Goal: Task Accomplishment & Management: Complete application form

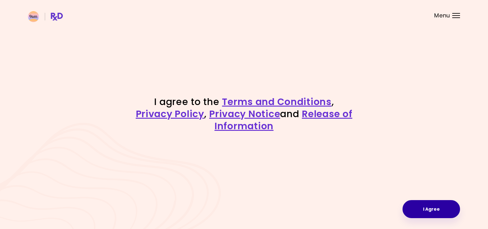
click at [422, 207] on button "I Agree" at bounding box center [430, 209] width 57 height 18
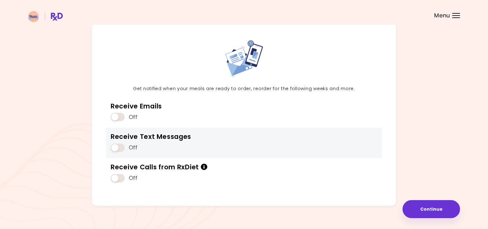
scroll to position [20, 0]
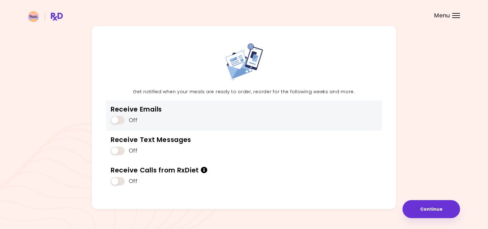
click at [118, 119] on span at bounding box center [118, 120] width 14 height 8
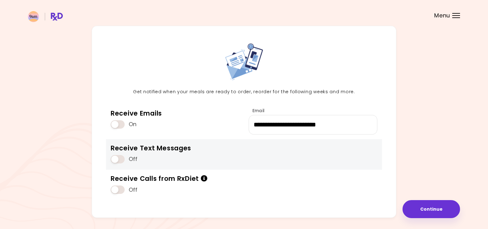
click at [117, 156] on span at bounding box center [118, 159] width 14 height 8
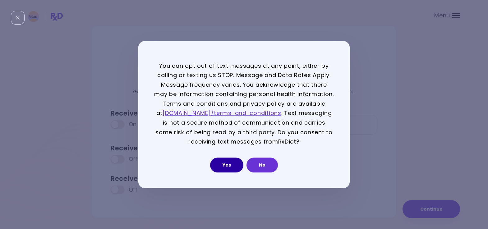
click at [226, 168] on button "Yes" at bounding box center [226, 165] width 33 height 15
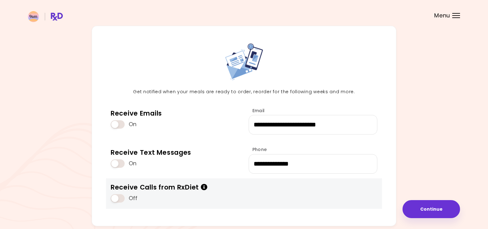
click at [115, 198] on span at bounding box center [118, 198] width 14 height 8
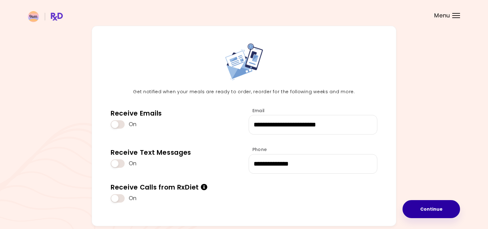
click at [439, 212] on button "Continue" at bounding box center [430, 209] width 57 height 18
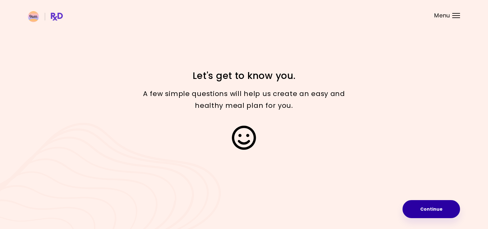
click at [426, 214] on button "Continue" at bounding box center [430, 209] width 57 height 18
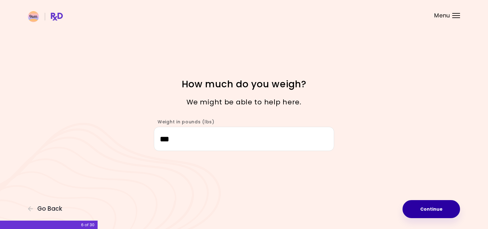
click at [433, 214] on button "Continue" at bounding box center [430, 209] width 57 height 18
select select "****"
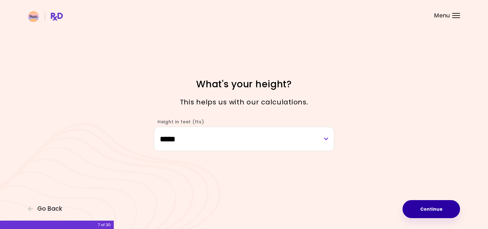
click at [433, 214] on button "Continue" at bounding box center [430, 209] width 57 height 18
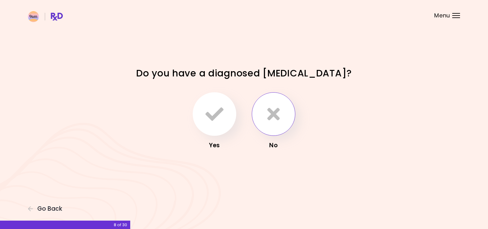
click at [280, 125] on button "button" at bounding box center [274, 114] width 44 height 44
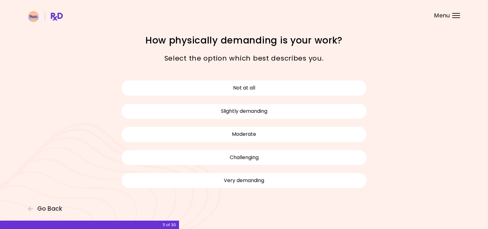
scroll to position [1, 0]
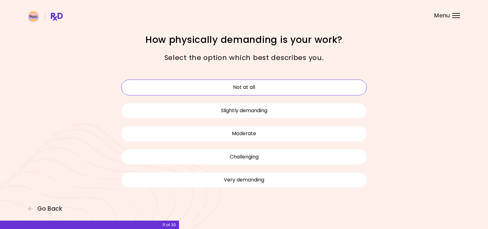
click at [281, 89] on button "Not at all" at bounding box center [244, 88] width 246 height 16
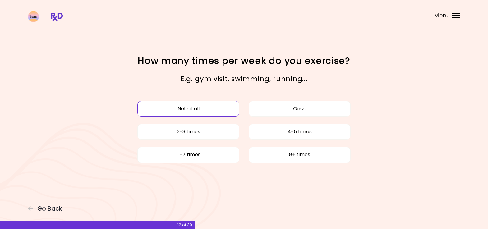
click at [227, 109] on button "Not at all" at bounding box center [188, 109] width 102 height 16
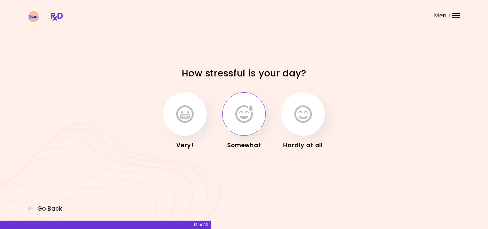
click at [245, 128] on button "button" at bounding box center [244, 114] width 44 height 44
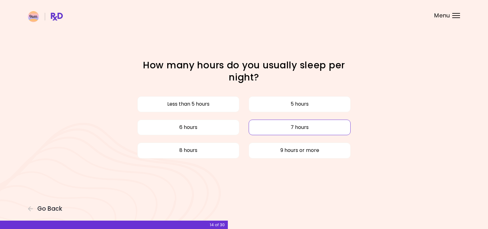
click at [275, 126] on button "7 hours" at bounding box center [300, 128] width 102 height 16
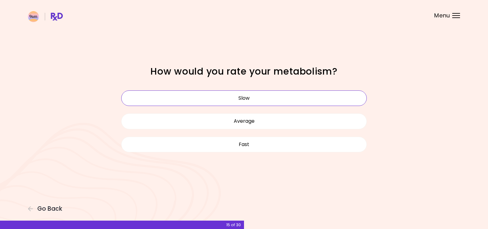
click at [273, 96] on button "Slow" at bounding box center [244, 98] width 246 height 16
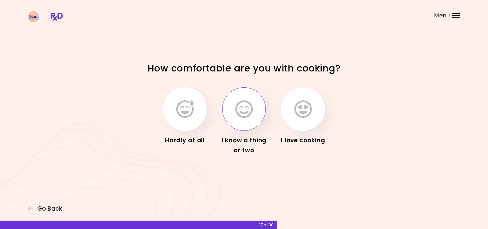
click at [247, 120] on button "button" at bounding box center [244, 109] width 44 height 44
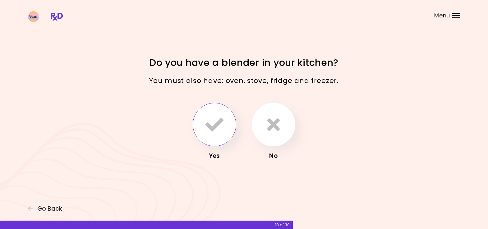
click at [206, 125] on icon "button" at bounding box center [214, 125] width 18 height 18
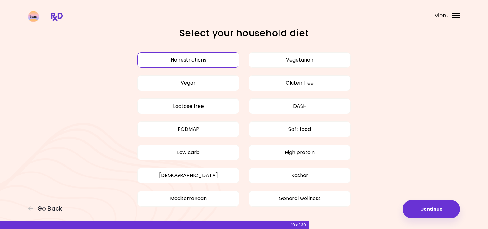
scroll to position [11, 0]
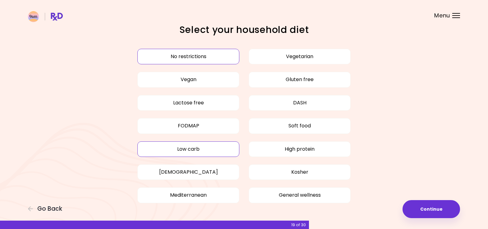
click at [223, 144] on button "Low carb" at bounding box center [188, 149] width 102 height 16
click at [331, 153] on button "High protein" at bounding box center [300, 149] width 102 height 16
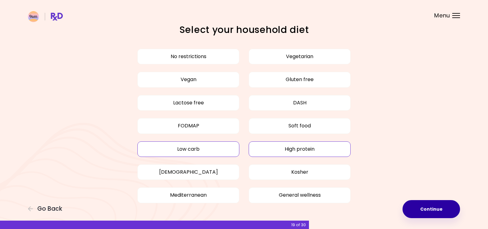
click at [442, 209] on button "Continue" at bounding box center [430, 209] width 57 height 18
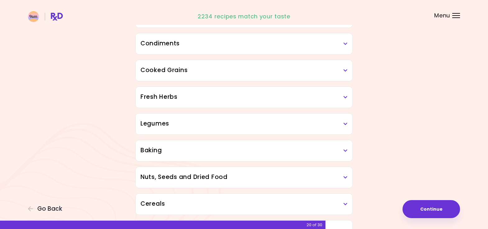
scroll to position [194, 0]
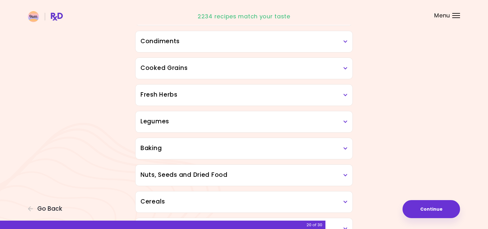
click at [347, 94] on icon at bounding box center [345, 95] width 4 height 4
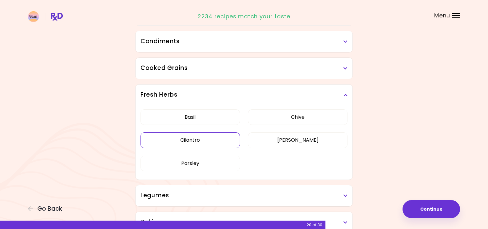
click at [203, 141] on button "Cilantro" at bounding box center [189, 140] width 99 height 16
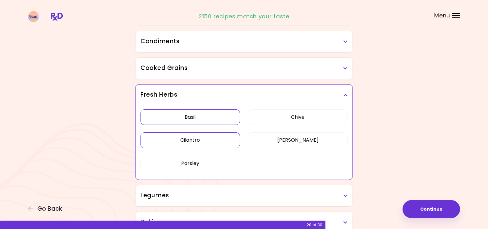
click at [205, 117] on button "Basil" at bounding box center [189, 117] width 99 height 16
click at [287, 115] on button "Chive" at bounding box center [297, 117] width 99 height 16
click at [297, 144] on button "[PERSON_NAME]" at bounding box center [297, 140] width 99 height 16
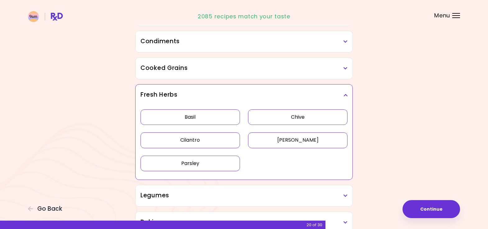
click at [209, 163] on button "Parsley" at bounding box center [189, 164] width 99 height 16
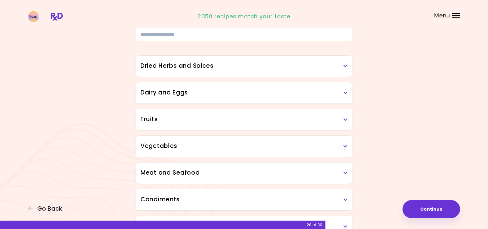
scroll to position [4, 0]
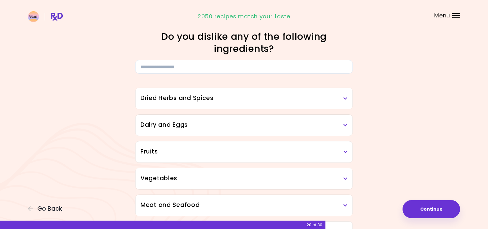
click at [275, 103] on div "Dried Herbs and Spices" at bounding box center [244, 98] width 217 height 21
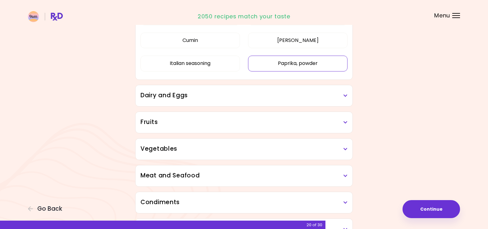
scroll to position [171, 0]
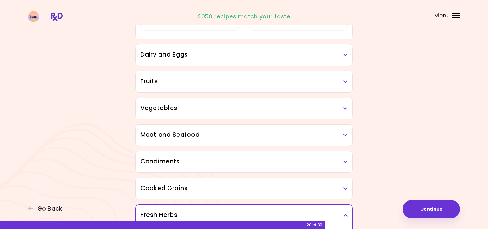
click at [308, 55] on h3 "Dairy and Eggs" at bounding box center [243, 54] width 207 height 9
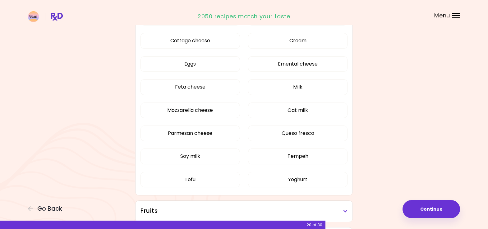
scroll to position [232, 0]
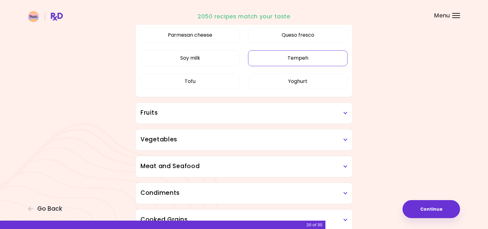
click at [316, 98] on div "Almond milk Cheddar cheese Cottage cheese Cream Eggs Emental cheese Feta cheese…" at bounding box center [243, 3] width 207 height 190
click at [210, 82] on button "Tofu" at bounding box center [189, 82] width 99 height 16
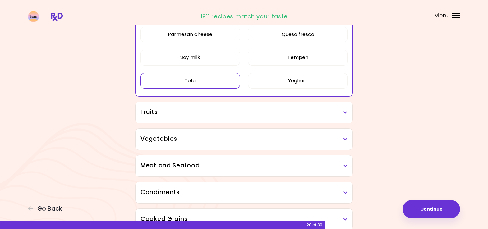
scroll to position [241, 0]
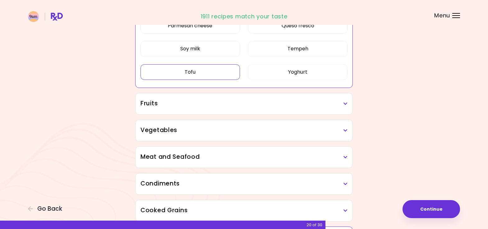
click at [320, 105] on h3 "Fruits" at bounding box center [243, 103] width 207 height 9
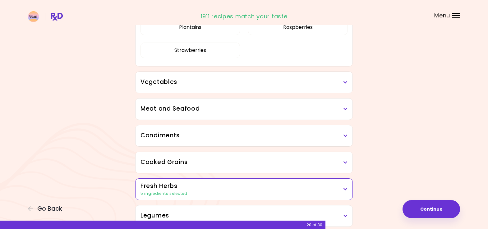
scroll to position [432, 0]
click at [301, 85] on h3 "Vegetables" at bounding box center [243, 81] width 207 height 9
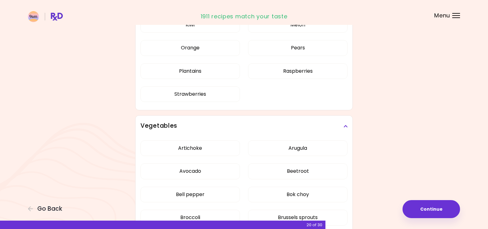
scroll to position [384, 0]
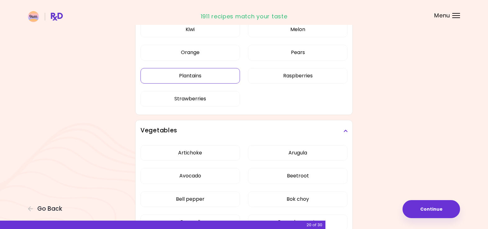
click at [204, 75] on button "Plantains" at bounding box center [189, 76] width 99 height 16
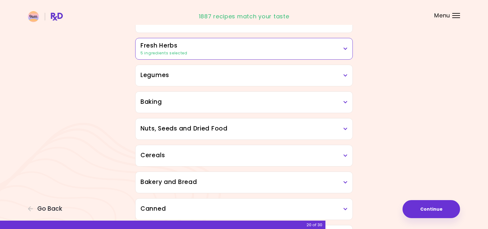
click at [214, 81] on div "Legumes" at bounding box center [244, 75] width 217 height 21
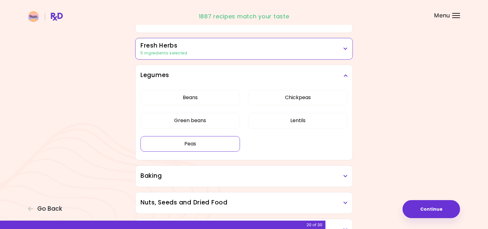
click at [194, 141] on button "Peas" at bounding box center [189, 144] width 99 height 16
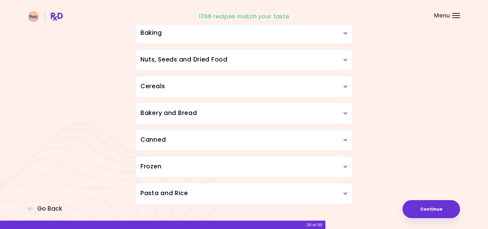
click at [211, 29] on h3 "Baking" at bounding box center [243, 33] width 207 height 9
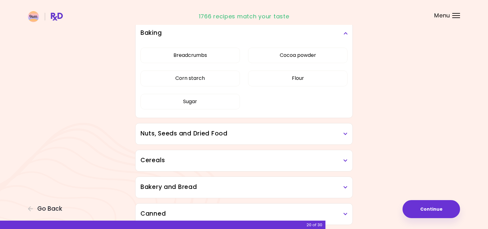
click at [239, 135] on h3 "Nuts, Seeds and Dried Food" at bounding box center [243, 133] width 207 height 9
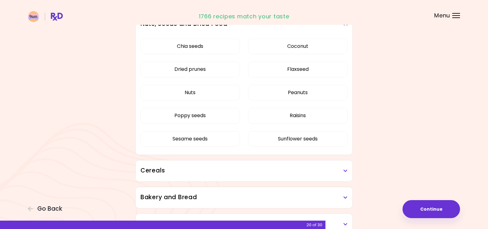
scroll to position [493, 0]
click at [213, 70] on div "Chia seeds Coconut Dried prunes Flaxseed Nuts Peanuts Poppy seeds Raisins Sesam…" at bounding box center [243, 95] width 207 height 121
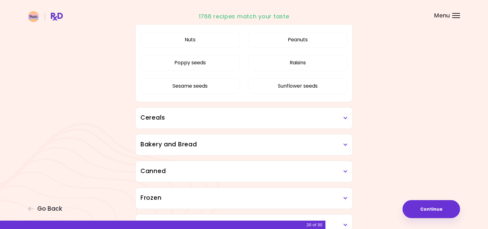
scroll to position [400, 0]
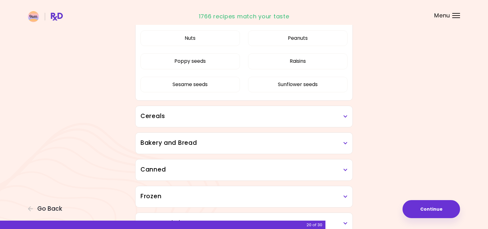
click at [232, 118] on h3 "Cereals" at bounding box center [243, 116] width 207 height 9
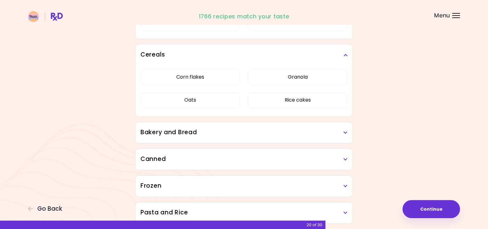
scroll to position [462, 0]
click at [229, 135] on h3 "Bakery and Bread" at bounding box center [243, 132] width 207 height 9
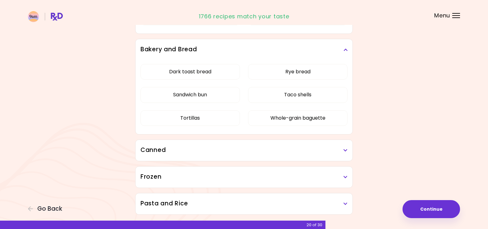
scroll to position [545, 0]
click at [233, 157] on div "Canned" at bounding box center [244, 149] width 217 height 21
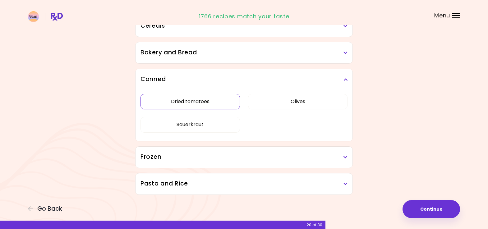
click at [203, 105] on button "Dried tomatoes" at bounding box center [189, 102] width 99 height 16
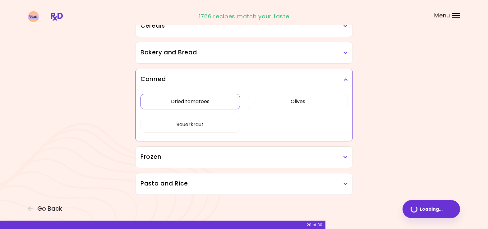
scroll to position [370, 0]
click at [212, 126] on button "Sauerkraut" at bounding box center [189, 125] width 99 height 16
click at [212, 163] on div "Frozen" at bounding box center [244, 157] width 217 height 21
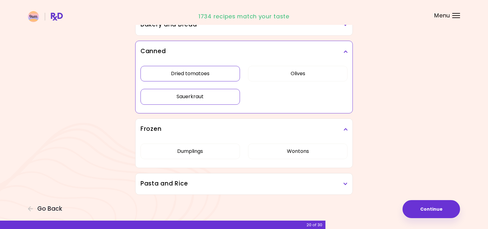
scroll to position [398, 0]
click at [208, 188] on h3 "Pasta and Rice" at bounding box center [243, 183] width 207 height 9
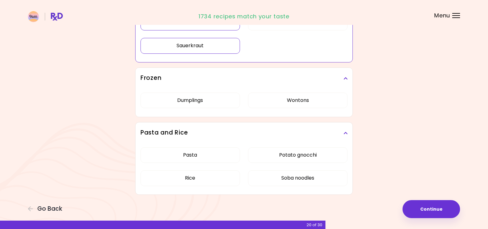
scroll to position [449, 0]
click at [434, 207] on button "Continue" at bounding box center [430, 209] width 57 height 18
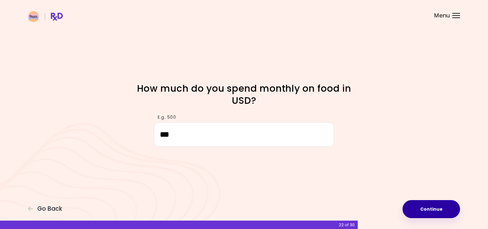
type input "***"
click at [441, 209] on button "Continue" at bounding box center [430, 209] width 57 height 18
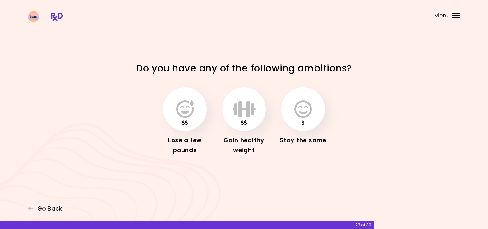
click at [209, 111] on div "Lose a few pounds" at bounding box center [185, 121] width 50 height 68
click at [189, 113] on icon "button" at bounding box center [184, 109] width 17 height 18
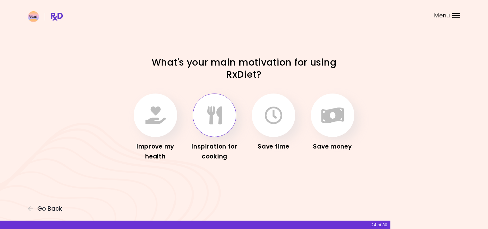
click at [212, 120] on icon "button" at bounding box center [214, 115] width 15 height 18
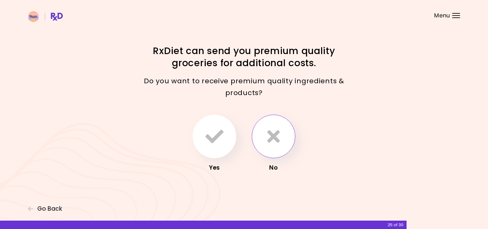
click at [282, 139] on button "button" at bounding box center [274, 137] width 44 height 44
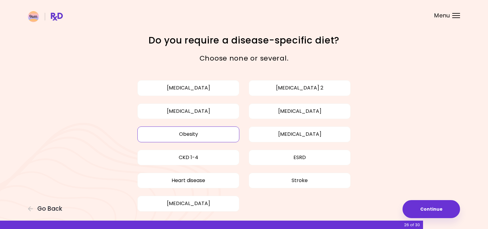
click at [225, 133] on button "Obesity" at bounding box center [188, 134] width 102 height 16
click at [434, 214] on button "Continue" at bounding box center [430, 209] width 57 height 18
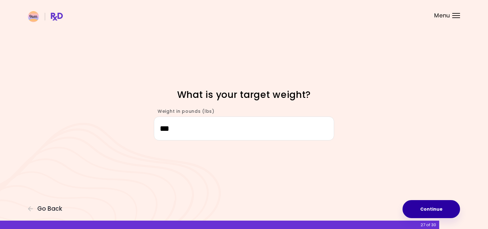
type input "***"
click at [441, 208] on button "Continue" at bounding box center [430, 209] width 57 height 18
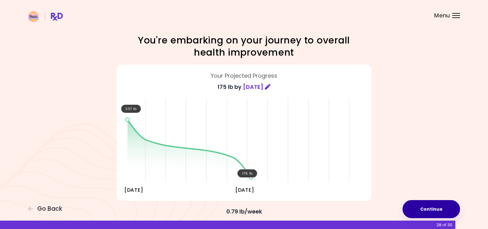
click at [436, 212] on button "Continue" at bounding box center [430, 209] width 57 height 18
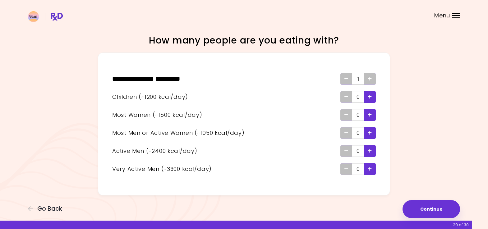
click at [370, 97] on icon "Add - Child" at bounding box center [370, 97] width 4 height 4
click at [371, 136] on span "Add - Man or Active Woman" at bounding box center [370, 133] width 4 height 10
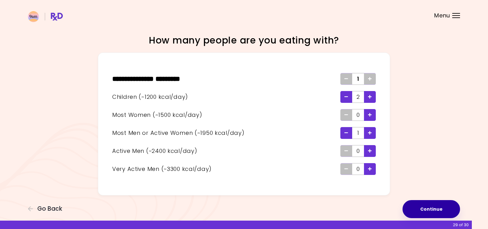
click at [439, 210] on button "Continue" at bounding box center [430, 209] width 57 height 18
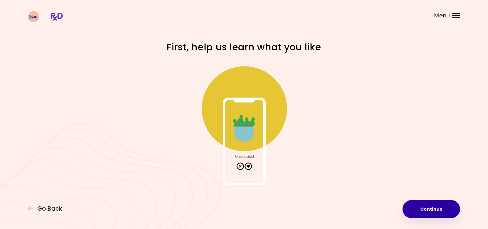
click at [439, 210] on button "Continue" at bounding box center [430, 209] width 57 height 18
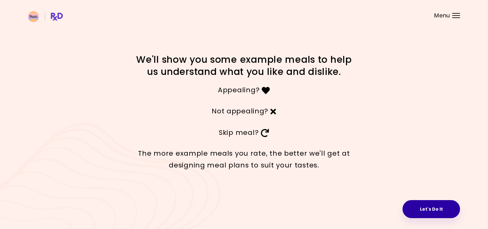
click at [439, 209] on button "Let's Do It" at bounding box center [430, 209] width 57 height 18
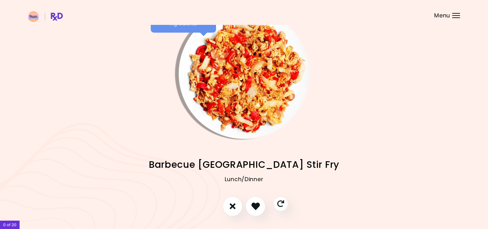
scroll to position [19, 0]
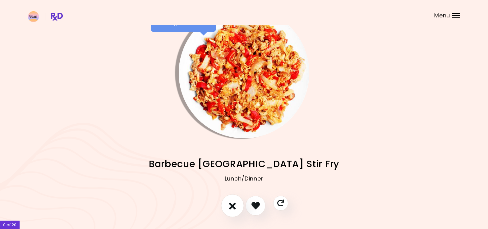
click at [231, 207] on icon "I don't like this recipe" at bounding box center [232, 206] width 7 height 10
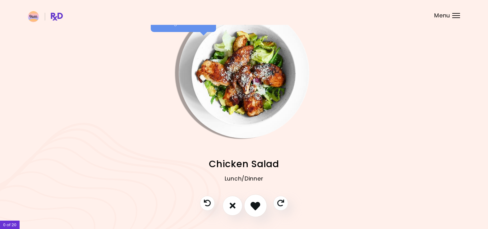
click at [254, 209] on icon "I like this recipe" at bounding box center [256, 206] width 10 height 10
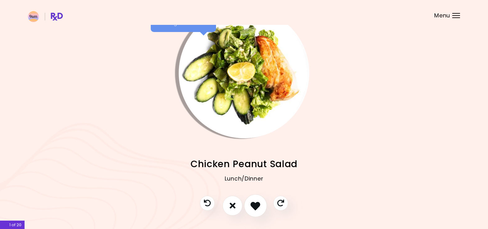
click at [255, 209] on icon "I like this recipe" at bounding box center [256, 206] width 10 height 10
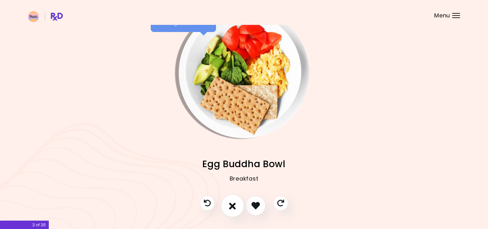
click at [235, 208] on icon "I don't like this recipe" at bounding box center [232, 206] width 7 height 10
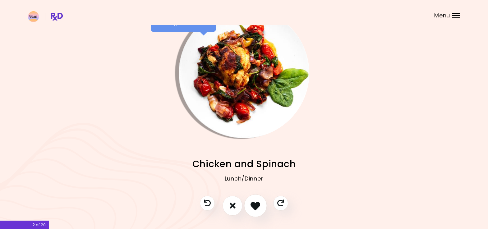
click at [256, 208] on icon "I like this recipe" at bounding box center [256, 206] width 10 height 10
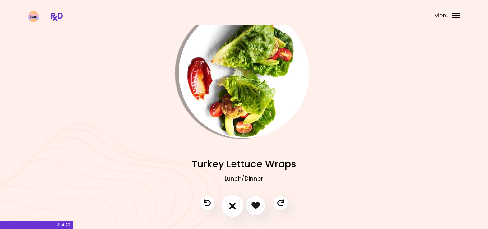
click at [236, 209] on icon "I don't like this recipe" at bounding box center [232, 206] width 7 height 10
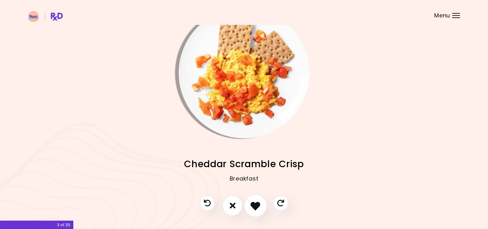
click at [258, 209] on icon "I like this recipe" at bounding box center [256, 206] width 10 height 10
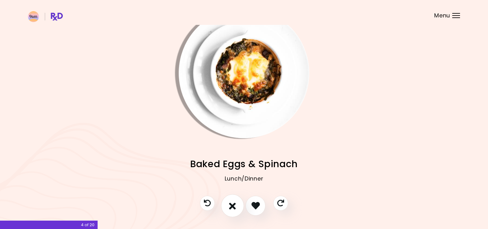
click at [231, 203] on icon "I don't like this recipe" at bounding box center [232, 206] width 7 height 10
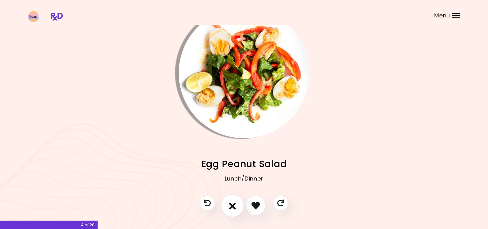
click at [237, 206] on button "I don't like this recipe" at bounding box center [232, 205] width 23 height 23
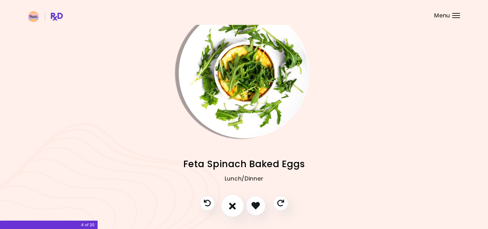
click at [237, 206] on button "I don't like this recipe" at bounding box center [232, 205] width 23 height 23
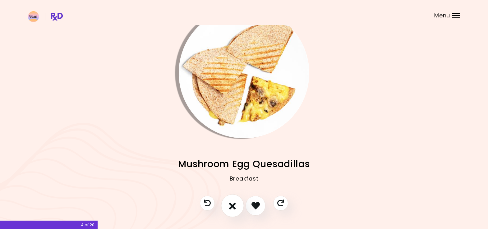
click at [236, 208] on icon "I don't like this recipe" at bounding box center [232, 206] width 7 height 10
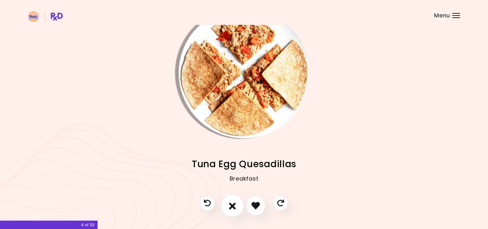
click at [236, 207] on icon "I don't like this recipe" at bounding box center [232, 206] width 7 height 10
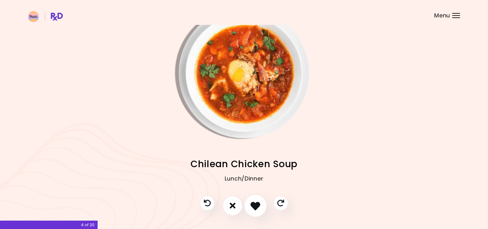
click at [255, 207] on icon "I like this recipe" at bounding box center [256, 206] width 10 height 10
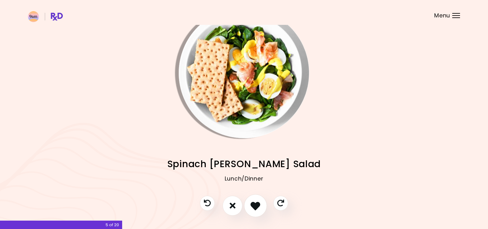
click at [260, 205] on icon "I like this recipe" at bounding box center [256, 206] width 10 height 10
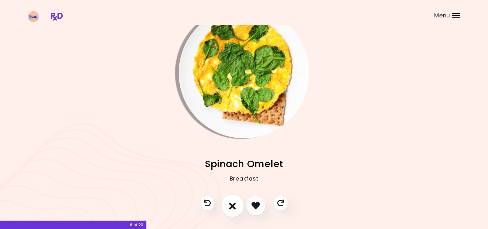
click at [235, 204] on icon "I don't like this recipe" at bounding box center [232, 206] width 7 height 10
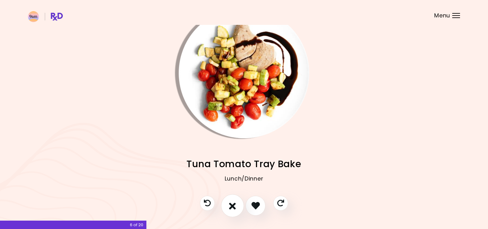
click at [235, 204] on icon "I don't like this recipe" at bounding box center [232, 206] width 7 height 10
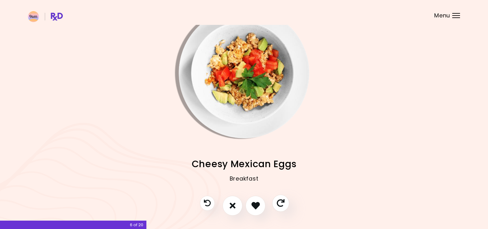
click at [286, 205] on button "Skip" at bounding box center [280, 203] width 17 height 17
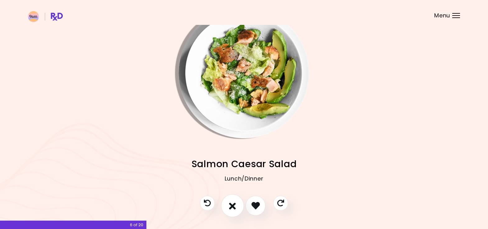
click at [232, 207] on icon "I don't like this recipe" at bounding box center [232, 206] width 7 height 10
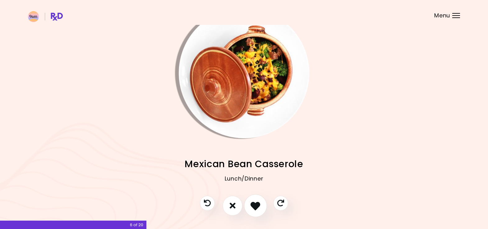
click at [255, 205] on icon "I like this recipe" at bounding box center [256, 206] width 10 height 10
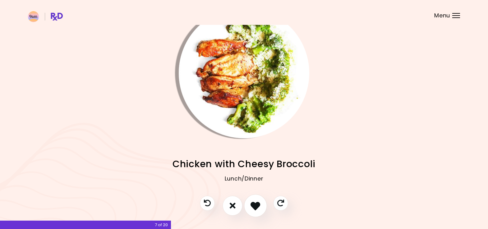
click at [255, 205] on icon "I like this recipe" at bounding box center [256, 206] width 10 height 10
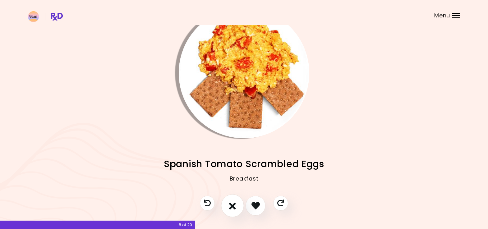
click at [233, 208] on icon "I don't like this recipe" at bounding box center [232, 206] width 7 height 10
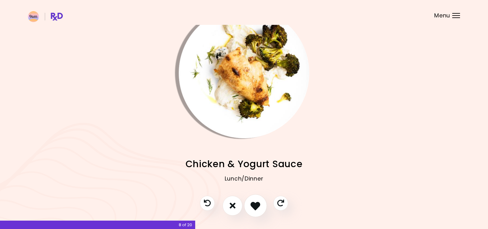
click at [253, 209] on icon "I like this recipe" at bounding box center [256, 206] width 10 height 10
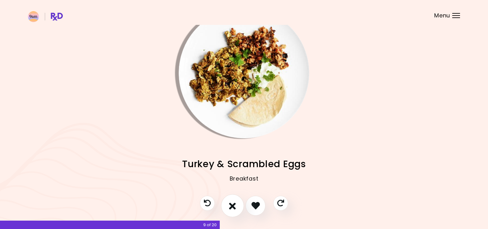
click at [234, 207] on icon "I don't like this recipe" at bounding box center [232, 206] width 7 height 10
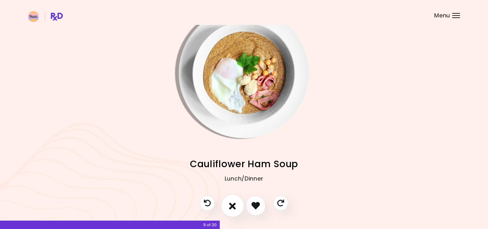
click at [234, 207] on icon "I don't like this recipe" at bounding box center [232, 206] width 7 height 10
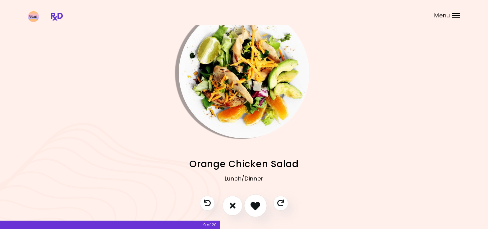
click at [257, 206] on icon "I like this recipe" at bounding box center [256, 206] width 10 height 10
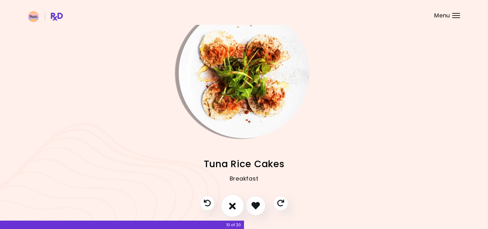
click at [237, 206] on button "I don't like this recipe" at bounding box center [232, 205] width 23 height 23
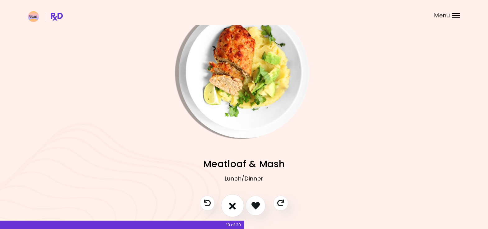
click at [237, 206] on button "I don't like this recipe" at bounding box center [232, 205] width 23 height 23
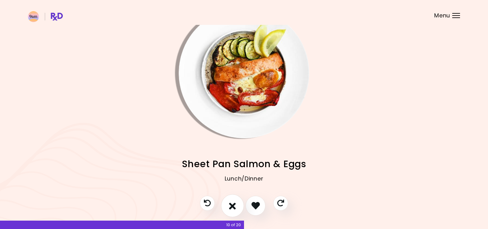
click at [237, 206] on button "I don't like this recipe" at bounding box center [232, 205] width 23 height 23
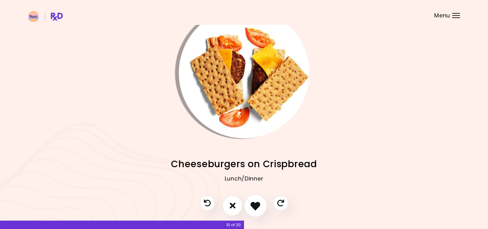
click at [258, 209] on icon "I like this recipe" at bounding box center [256, 206] width 10 height 10
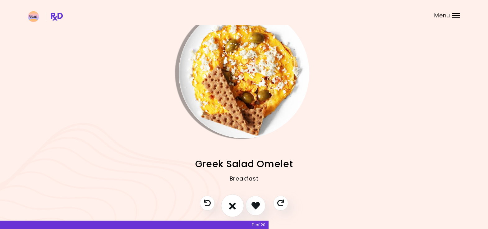
click at [237, 210] on button "I don't like this recipe" at bounding box center [232, 205] width 23 height 23
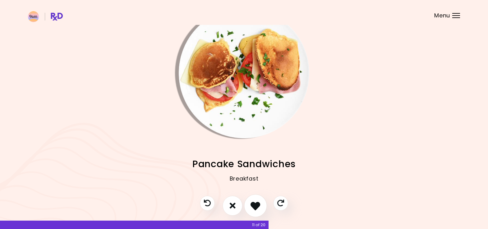
click at [264, 209] on button "I like this recipe" at bounding box center [255, 205] width 23 height 23
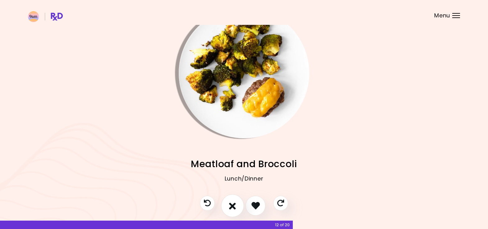
click at [235, 206] on icon "I don't like this recipe" at bounding box center [232, 206] width 7 height 10
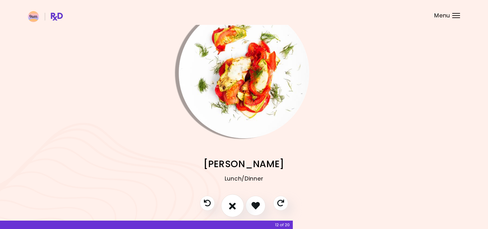
click at [235, 206] on icon "I don't like this recipe" at bounding box center [232, 206] width 7 height 10
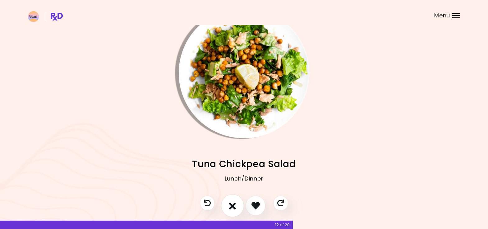
click at [235, 206] on icon "I don't like this recipe" at bounding box center [232, 206] width 7 height 10
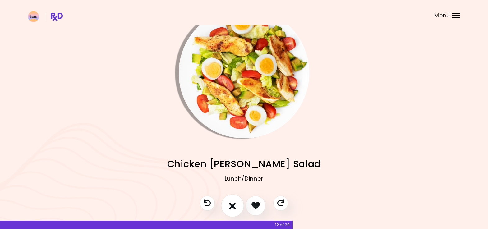
click at [235, 206] on icon "I don't like this recipe" at bounding box center [232, 206] width 7 height 10
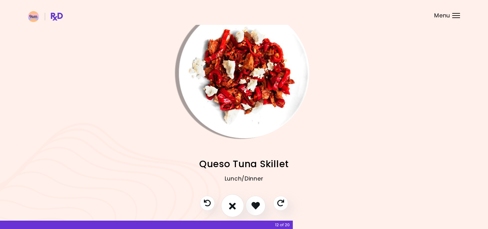
click at [235, 206] on icon "I don't like this recipe" at bounding box center [232, 206] width 7 height 10
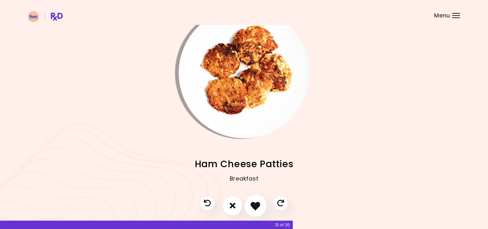
click at [258, 206] on icon "I like this recipe" at bounding box center [256, 206] width 10 height 10
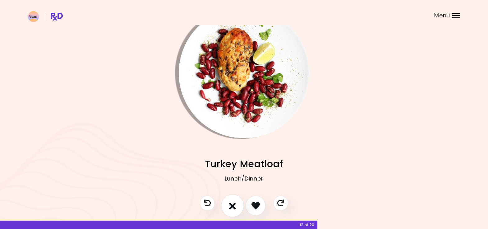
click at [228, 207] on button "I don't like this recipe" at bounding box center [232, 205] width 23 height 23
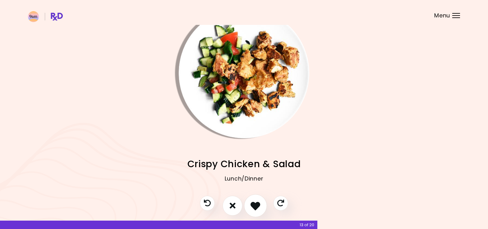
click at [256, 205] on icon "I like this recipe" at bounding box center [256, 206] width 10 height 10
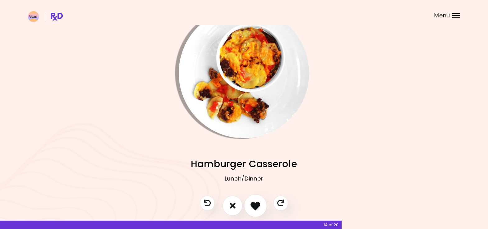
click at [256, 205] on icon "I like this recipe" at bounding box center [256, 206] width 10 height 10
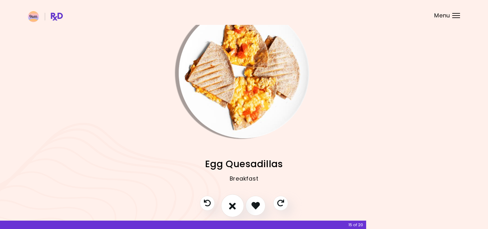
click at [233, 210] on icon "I don't like this recipe" at bounding box center [232, 206] width 7 height 10
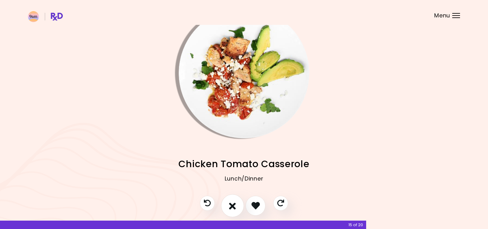
click at [233, 208] on icon "I don't like this recipe" at bounding box center [232, 206] width 7 height 10
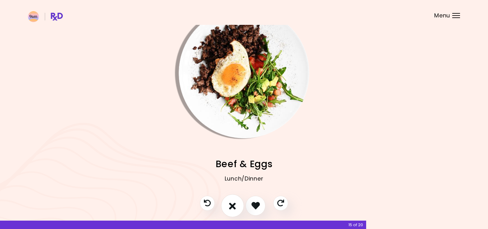
click at [233, 208] on icon "I don't like this recipe" at bounding box center [232, 206] width 7 height 10
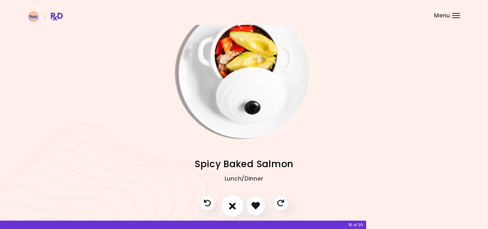
click at [233, 208] on icon "I don't like this recipe" at bounding box center [232, 206] width 7 height 10
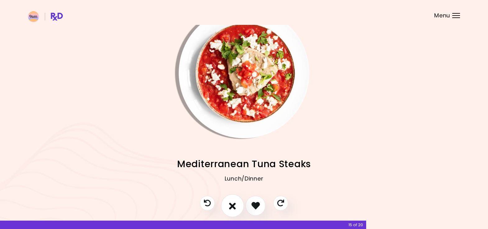
click at [233, 208] on icon "I don't like this recipe" at bounding box center [232, 206] width 7 height 10
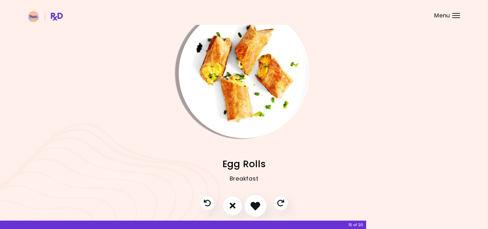
click at [259, 204] on icon "I like this recipe" at bounding box center [256, 206] width 10 height 10
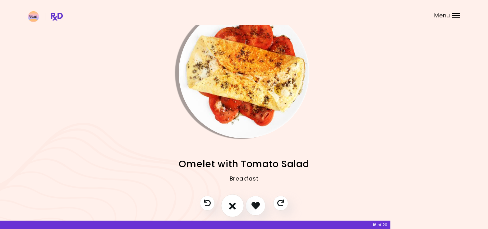
click at [233, 205] on icon "I don't like this recipe" at bounding box center [232, 206] width 7 height 10
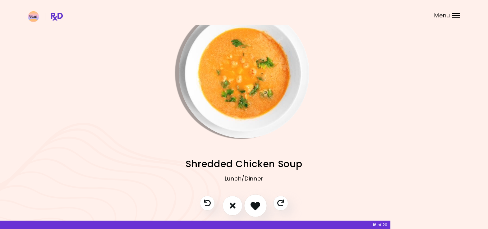
click at [261, 211] on button "I like this recipe" at bounding box center [255, 205] width 23 height 23
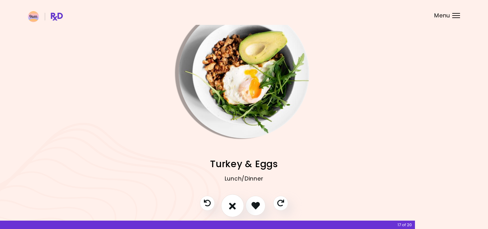
click at [236, 210] on icon "I don't like this recipe" at bounding box center [232, 206] width 7 height 10
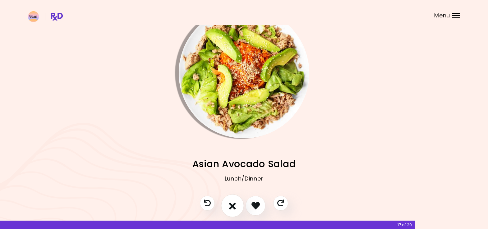
click at [236, 210] on icon "I don't like this recipe" at bounding box center [232, 206] width 7 height 10
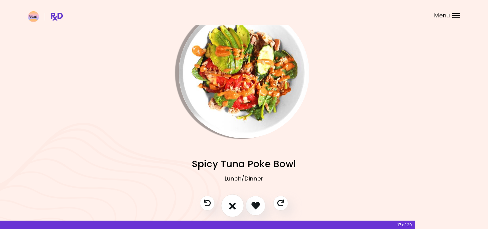
click at [236, 210] on icon "I don't like this recipe" at bounding box center [232, 206] width 7 height 10
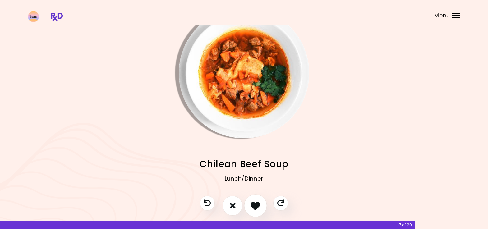
click at [258, 207] on icon "I like this recipe" at bounding box center [256, 206] width 10 height 10
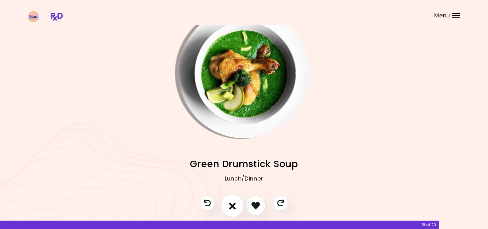
click at [234, 207] on icon "I don't like this recipe" at bounding box center [232, 206] width 7 height 10
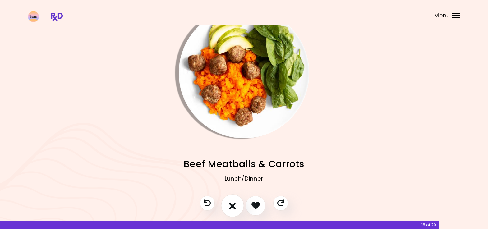
click at [234, 207] on icon "I don't like this recipe" at bounding box center [232, 206] width 7 height 10
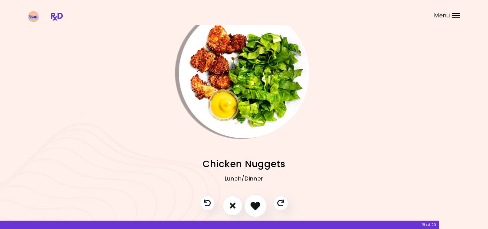
click at [257, 206] on icon "I like this recipe" at bounding box center [256, 206] width 10 height 10
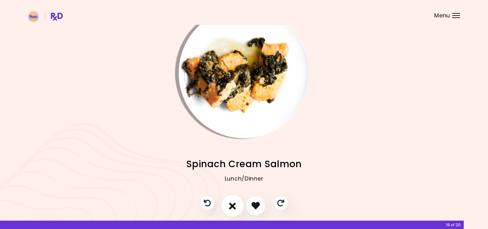
click at [235, 205] on icon "I don't like this recipe" at bounding box center [232, 206] width 7 height 10
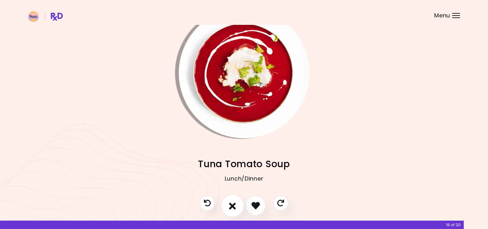
click at [235, 205] on icon "I don't like this recipe" at bounding box center [232, 206] width 7 height 10
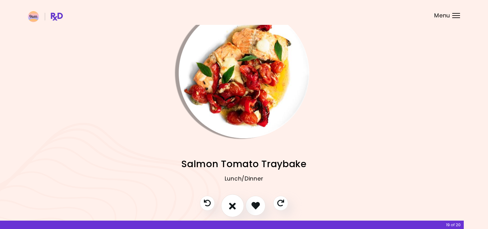
click at [235, 205] on icon "I don't like this recipe" at bounding box center [232, 206] width 7 height 10
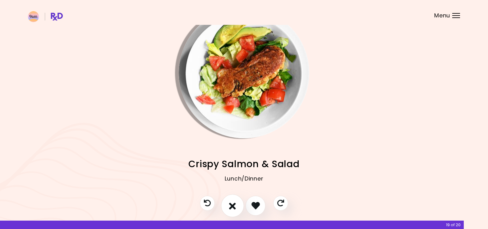
click at [235, 205] on icon "I don't like this recipe" at bounding box center [232, 206] width 7 height 10
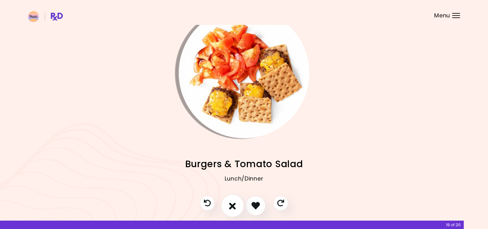
click at [235, 205] on icon "I don't like this recipe" at bounding box center [232, 206] width 7 height 10
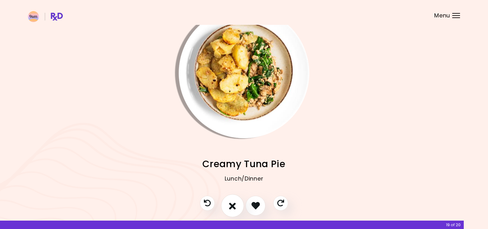
click at [235, 204] on icon "I don't like this recipe" at bounding box center [232, 206] width 7 height 10
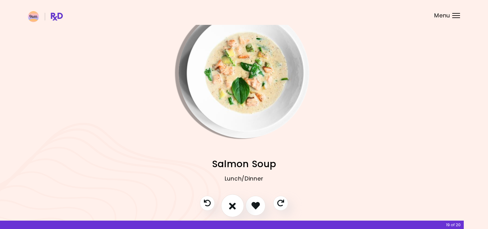
click at [235, 204] on icon "I don't like this recipe" at bounding box center [232, 206] width 7 height 10
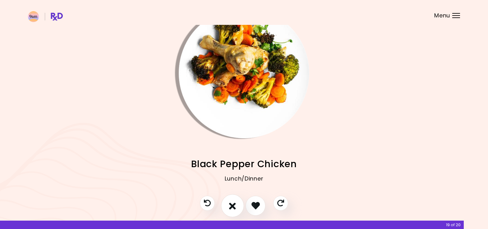
click at [235, 204] on icon "I don't like this recipe" at bounding box center [232, 206] width 7 height 10
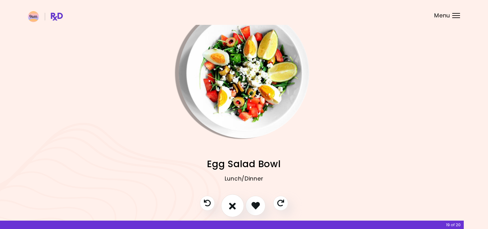
click at [235, 204] on icon "I don't like this recipe" at bounding box center [232, 206] width 7 height 10
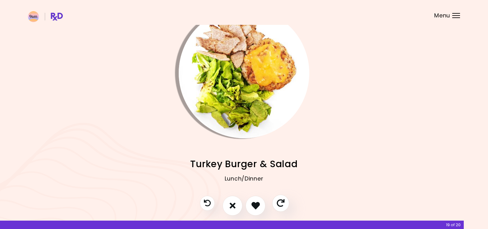
click at [282, 204] on icon "Skip" at bounding box center [281, 203] width 8 height 8
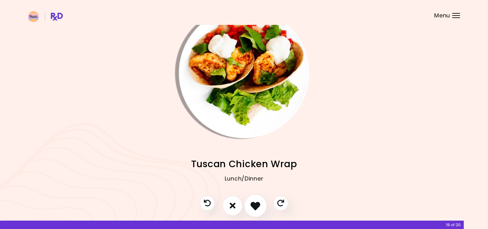
click at [261, 209] on button "I like this recipe" at bounding box center [255, 205] width 23 height 23
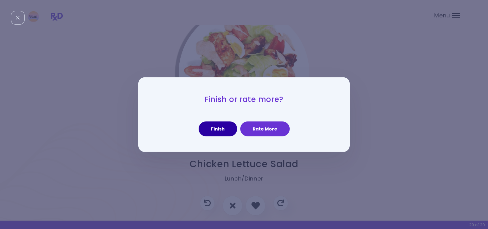
click at [227, 132] on button "Finish" at bounding box center [218, 129] width 39 height 15
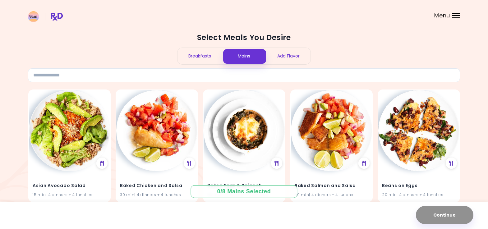
click at [100, 58] on div "Select Meals You Desire Breakfasts Mains Add Flavor" at bounding box center [244, 57] width 432 height 49
